Goal: Task Accomplishment & Management: Manage account settings

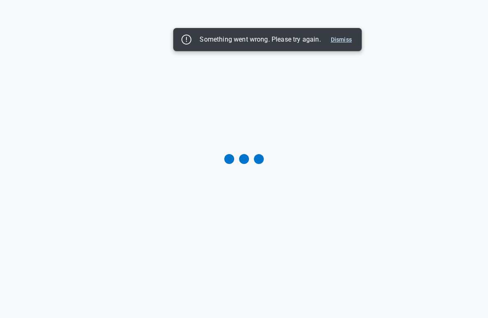
click at [345, 42] on button "Dismiss" at bounding box center [342, 40] width 28 height 10
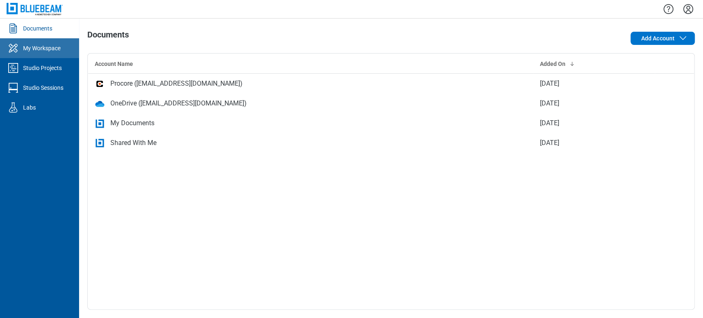
click at [45, 44] on div "My Workspace" at bounding box center [41, 48] width 37 height 8
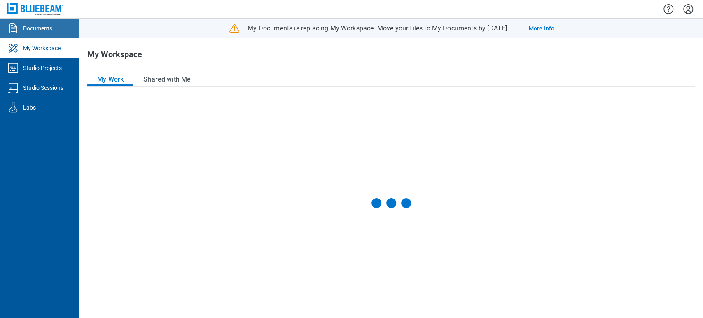
click at [54, 30] on link "Documents" at bounding box center [39, 29] width 79 height 20
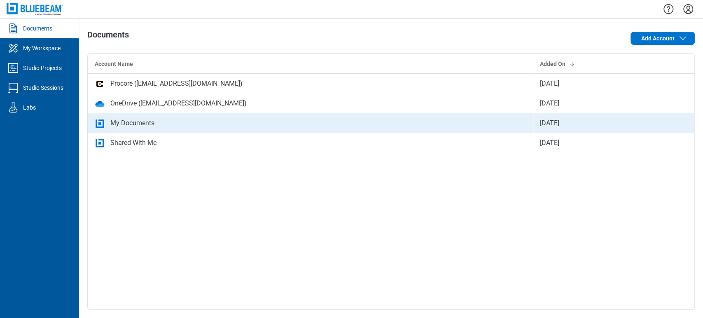
click at [132, 118] on div "My Documents" at bounding box center [132, 123] width 44 height 10
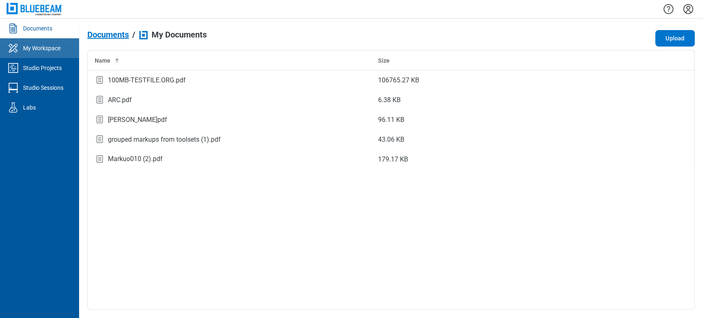
click at [66, 52] on link "My Workspace" at bounding box center [39, 48] width 79 height 20
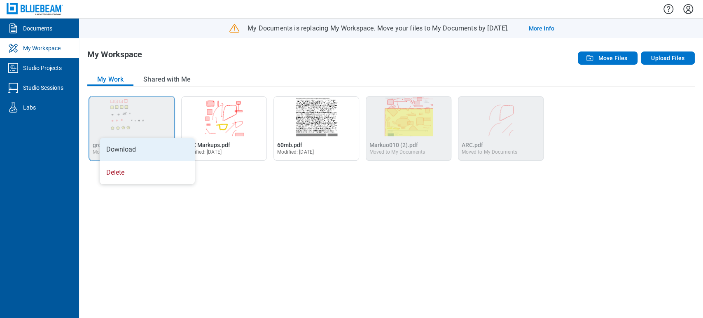
click at [112, 147] on li "Download" at bounding box center [147, 149] width 95 height 23
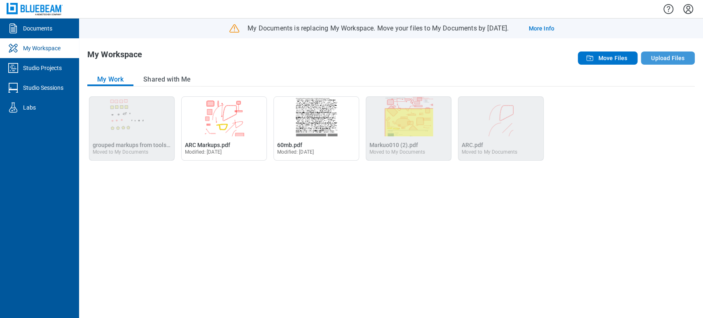
click at [670, 59] on button "Upload Files" at bounding box center [668, 57] width 54 height 13
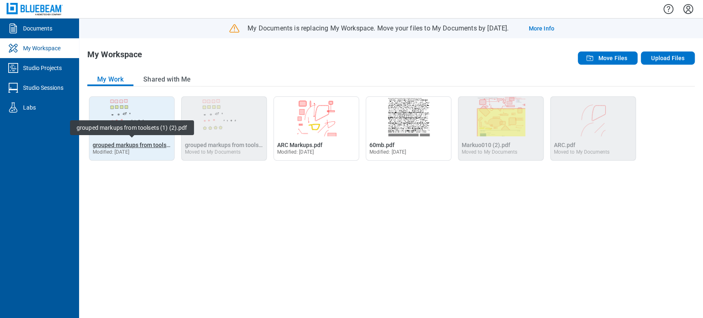
click at [138, 145] on span "grouped markups from toolsets (1) (2).pdf" at bounding box center [148, 145] width 110 height 7
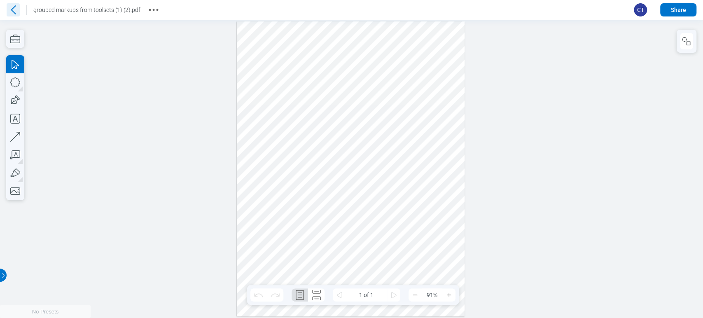
click at [16, 11] on icon at bounding box center [13, 9] width 13 height 13
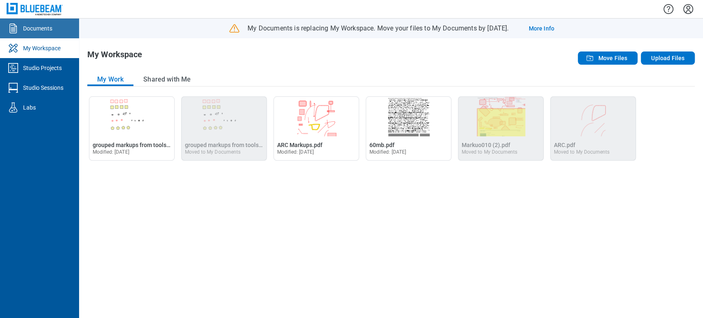
click at [45, 32] on div "Documents" at bounding box center [37, 28] width 29 height 8
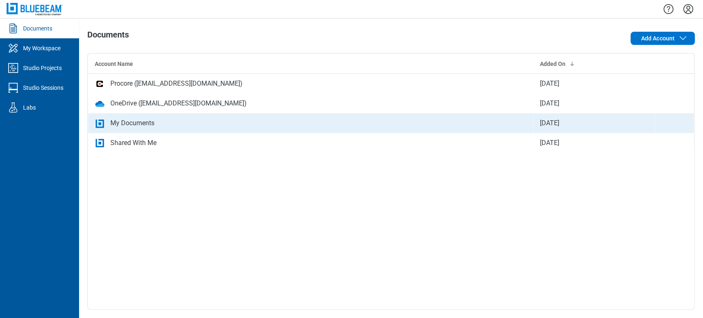
click at [119, 121] on div "My Documents" at bounding box center [132, 123] width 44 height 10
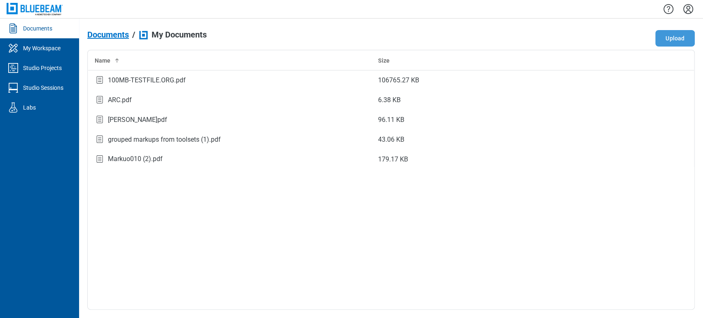
click at [677, 40] on button "Upload" at bounding box center [675, 38] width 40 height 16
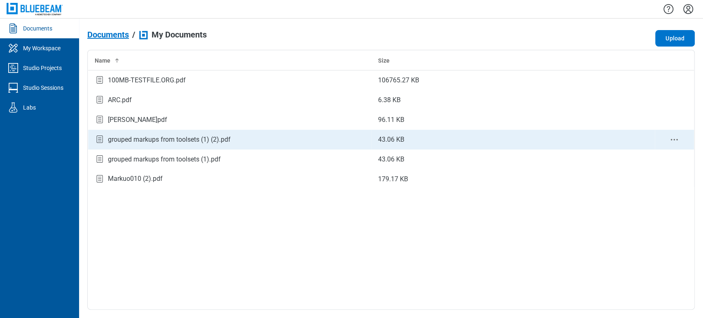
click at [198, 135] on div "grouped markups from toolsets (1) (2).pdf" at bounding box center [169, 140] width 123 height 10
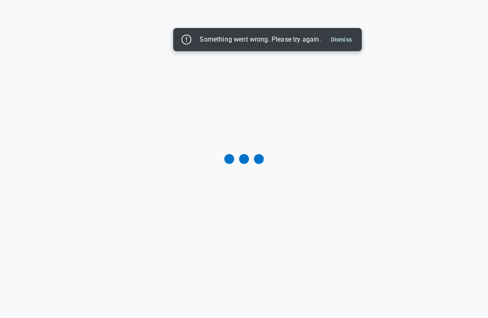
drag, startPoint x: 348, startPoint y: 42, endPoint x: 273, endPoint y: 8, distance: 82.4
click at [348, 42] on button "Dismiss" at bounding box center [342, 40] width 28 height 10
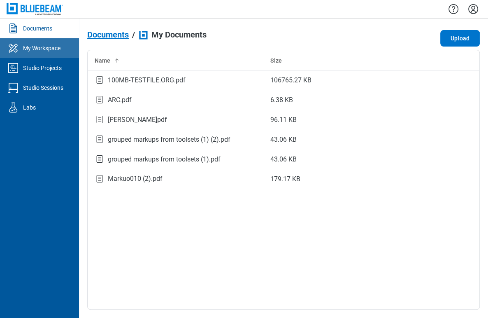
click at [31, 47] on div "My Workspace" at bounding box center [41, 48] width 37 height 8
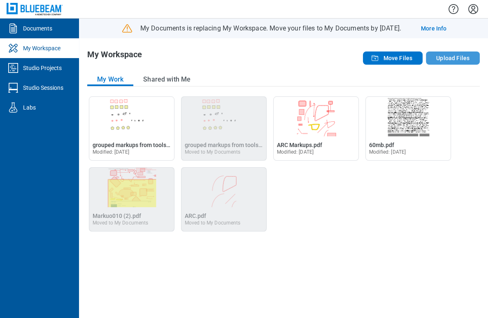
click at [456, 58] on button "Upload Files" at bounding box center [453, 57] width 54 height 13
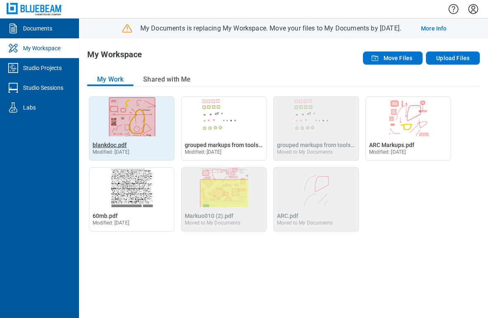
click at [107, 145] on span "blankdoc.pdf" at bounding box center [110, 145] width 34 height 7
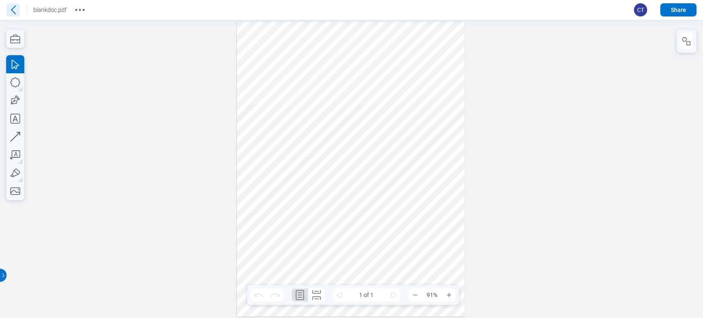
click at [14, 7] on icon at bounding box center [13, 9] width 5 height 9
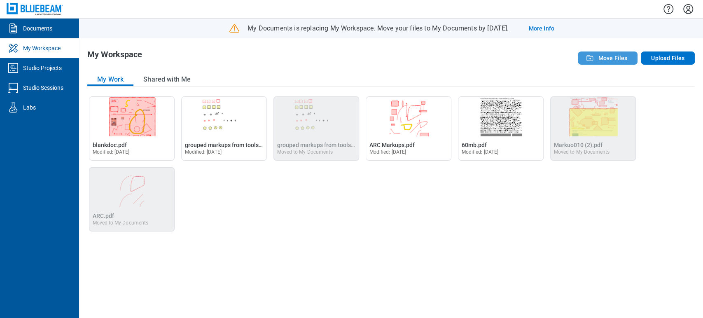
click at [602, 54] on span "Move Files" at bounding box center [612, 58] width 29 height 8
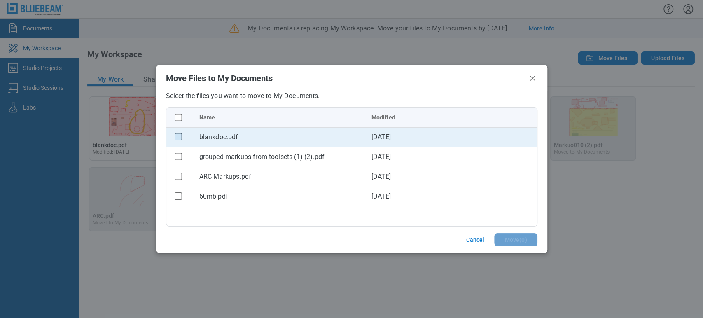
click at [180, 137] on rect "checkbox" at bounding box center [178, 136] width 7 height 7
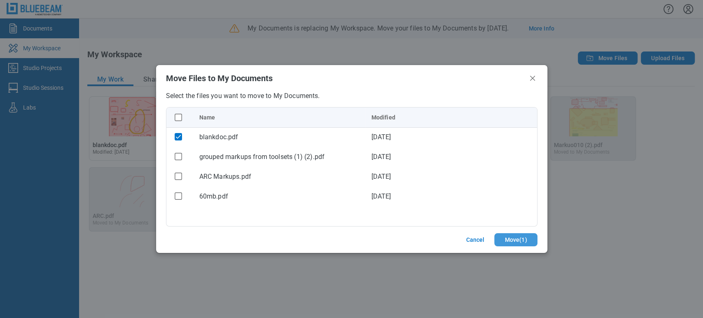
click at [518, 235] on button "Move ( 1 )" at bounding box center [515, 239] width 43 height 13
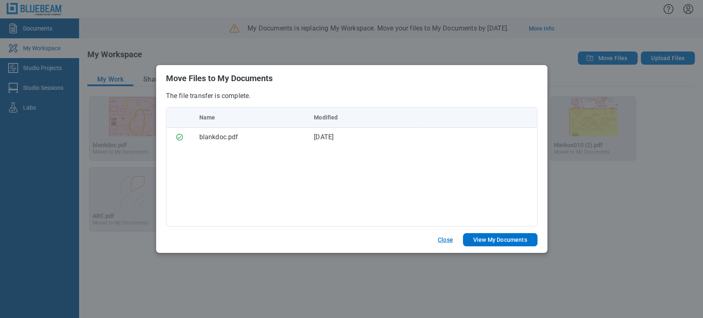
click at [451, 240] on button "Close" at bounding box center [445, 239] width 35 height 13
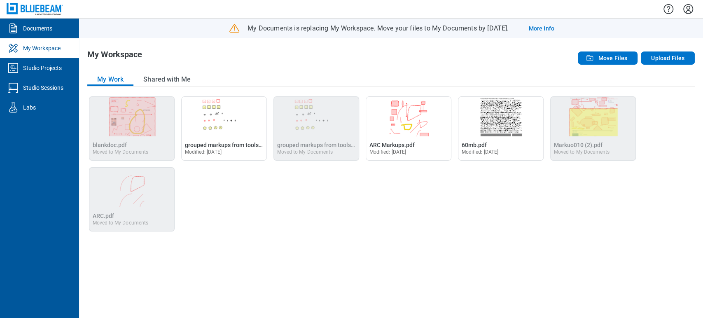
click at [109, 119] on img "blankdoc.pdf" at bounding box center [131, 117] width 85 height 40
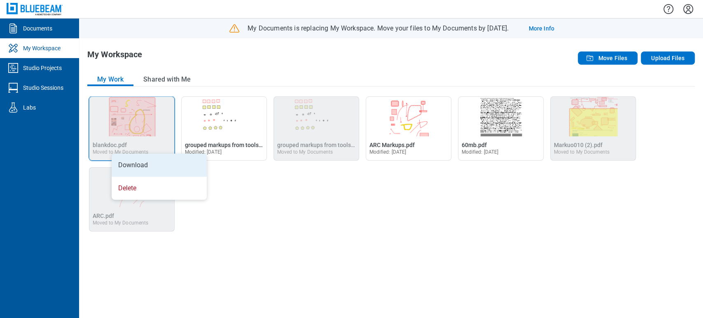
click at [122, 165] on li "Download" at bounding box center [159, 165] width 95 height 23
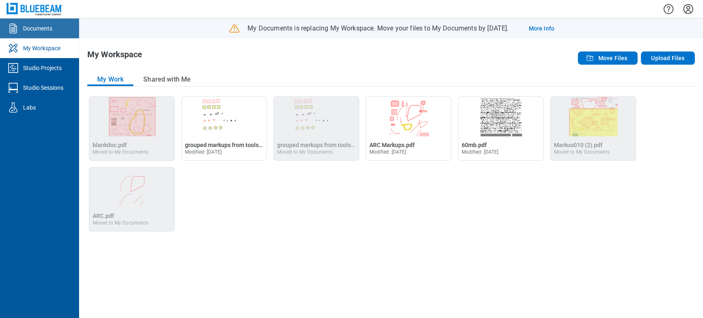
click at [56, 30] on link "Documents" at bounding box center [39, 29] width 79 height 20
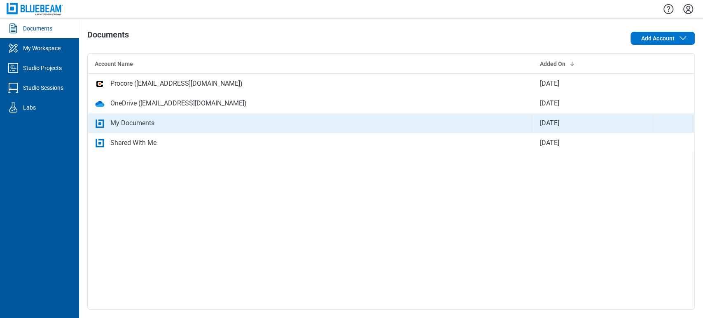
click at [139, 125] on div "My Documents" at bounding box center [132, 123] width 44 height 10
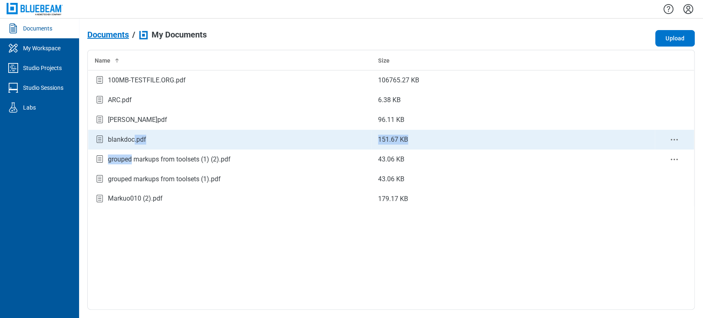
drag, startPoint x: 131, startPoint y: 150, endPoint x: 133, endPoint y: 144, distance: 6.4
click at [133, 144] on tbody "100MB-TESTFILE.ORG.pdf 106765.27 KB ARC.pdf 6.38 KB [PERSON_NAME]pdf 96.11 KB b…" at bounding box center [391, 139] width 606 height 138
click at [133, 135] on div "blankdoc.pdf" at bounding box center [127, 140] width 38 height 10
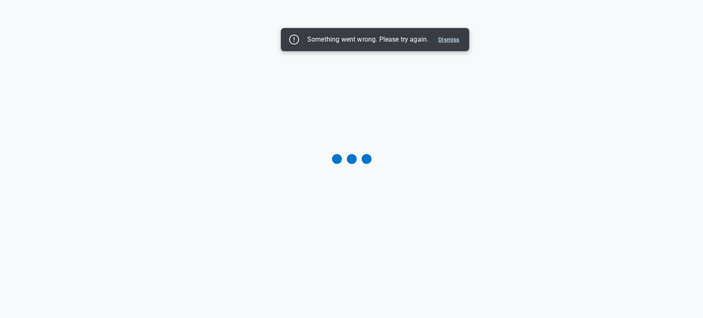
click at [459, 37] on button "Dismiss" at bounding box center [449, 40] width 28 height 10
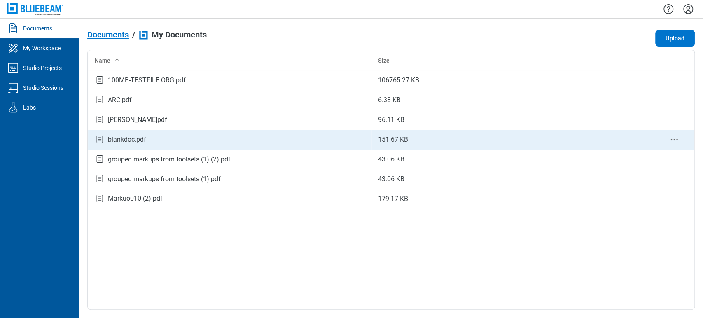
click at [130, 141] on div "blankdoc.pdf" at bounding box center [127, 140] width 38 height 10
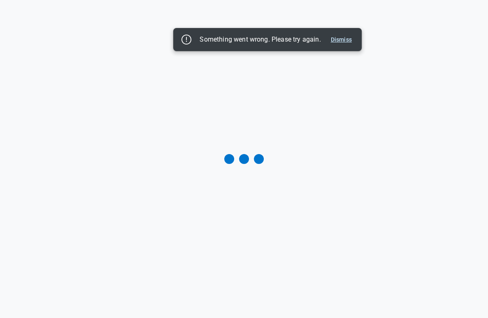
click at [345, 42] on button "Dismiss" at bounding box center [342, 40] width 28 height 10
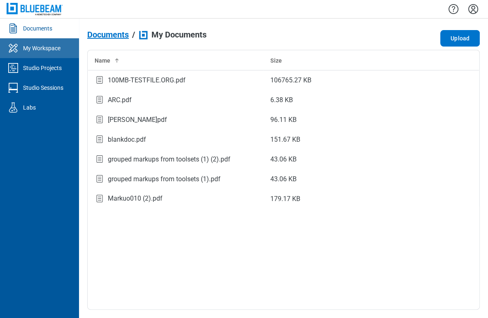
click at [46, 52] on link "My Workspace" at bounding box center [39, 48] width 79 height 20
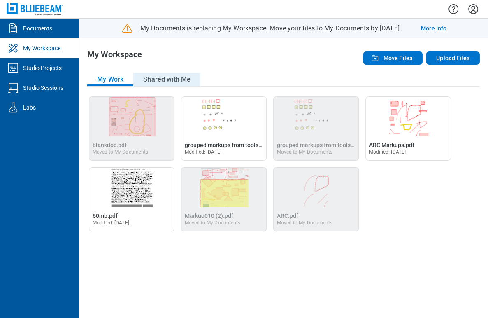
click at [161, 78] on button "Shared with Me" at bounding box center [166, 79] width 67 height 13
